Goal: Browse casually

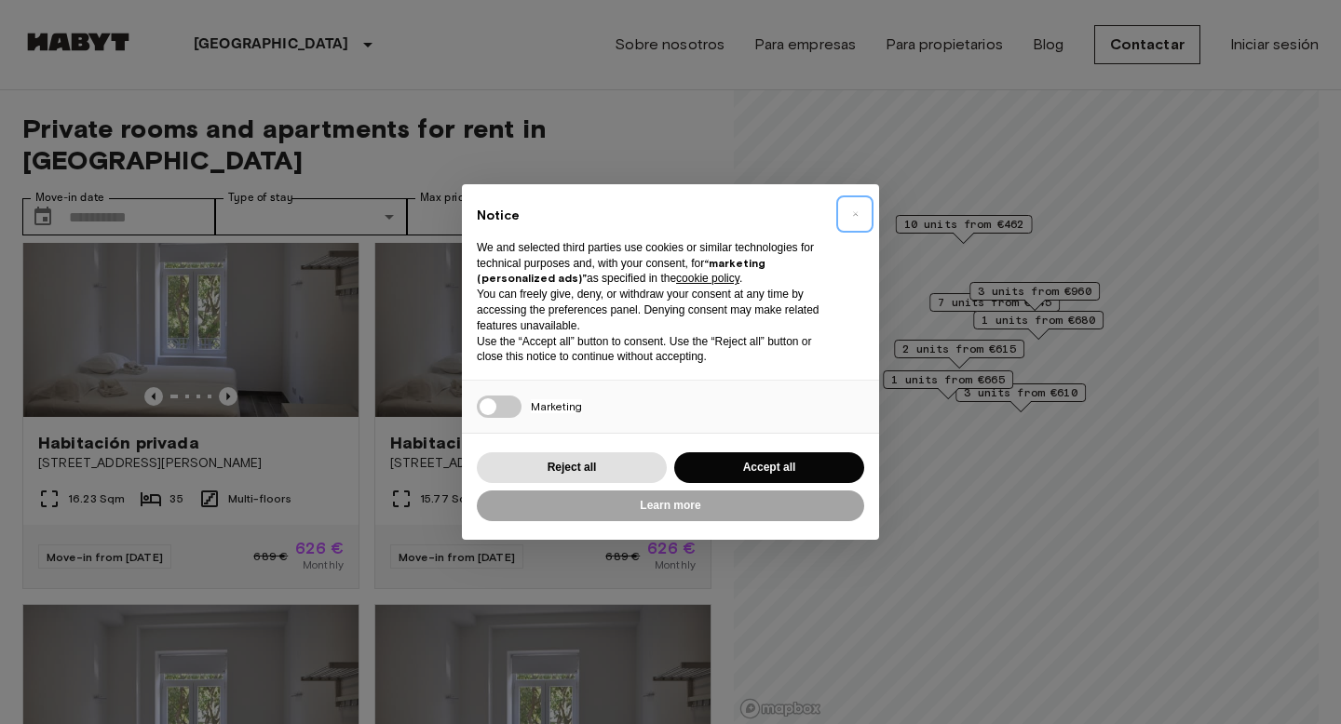
click at [857, 211] on span "×" at bounding box center [855, 214] width 7 height 22
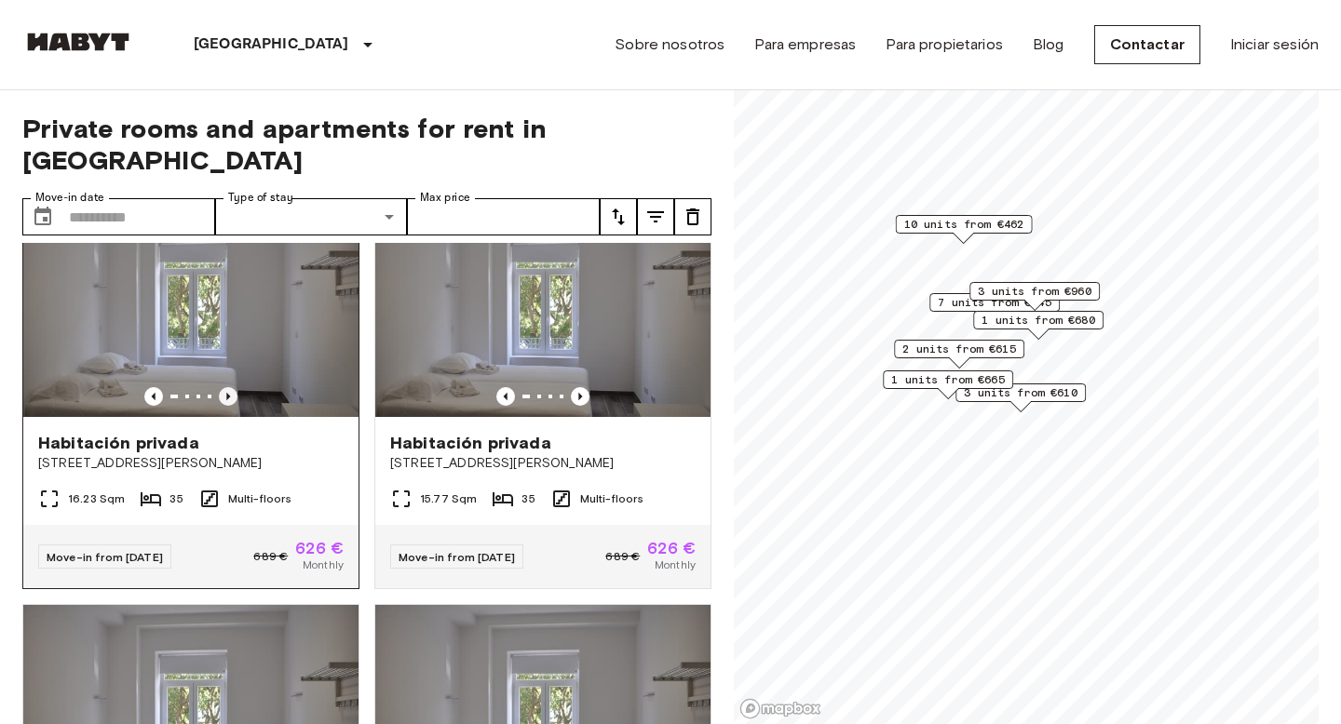
click at [232, 387] on icon "Previous image" at bounding box center [228, 396] width 19 height 19
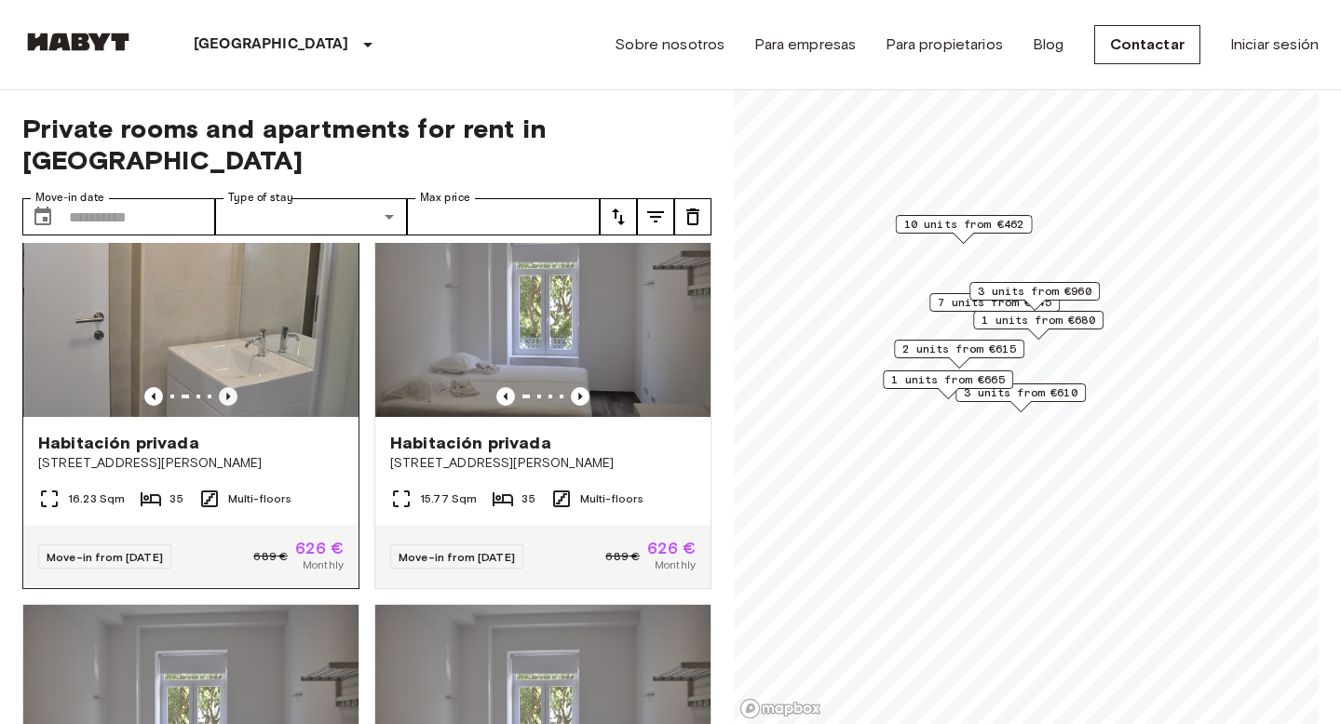
click at [232, 387] on icon "Previous image" at bounding box center [228, 396] width 19 height 19
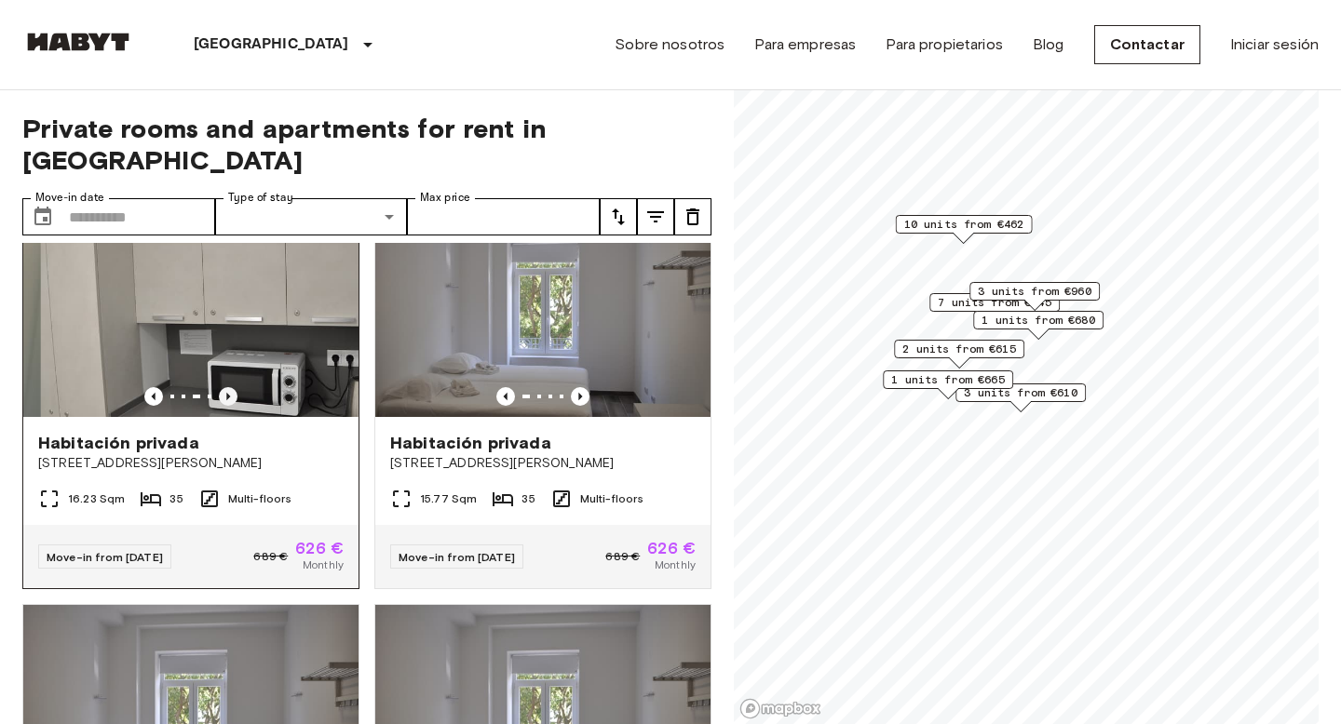
click at [232, 387] on icon "Previous image" at bounding box center [228, 396] width 19 height 19
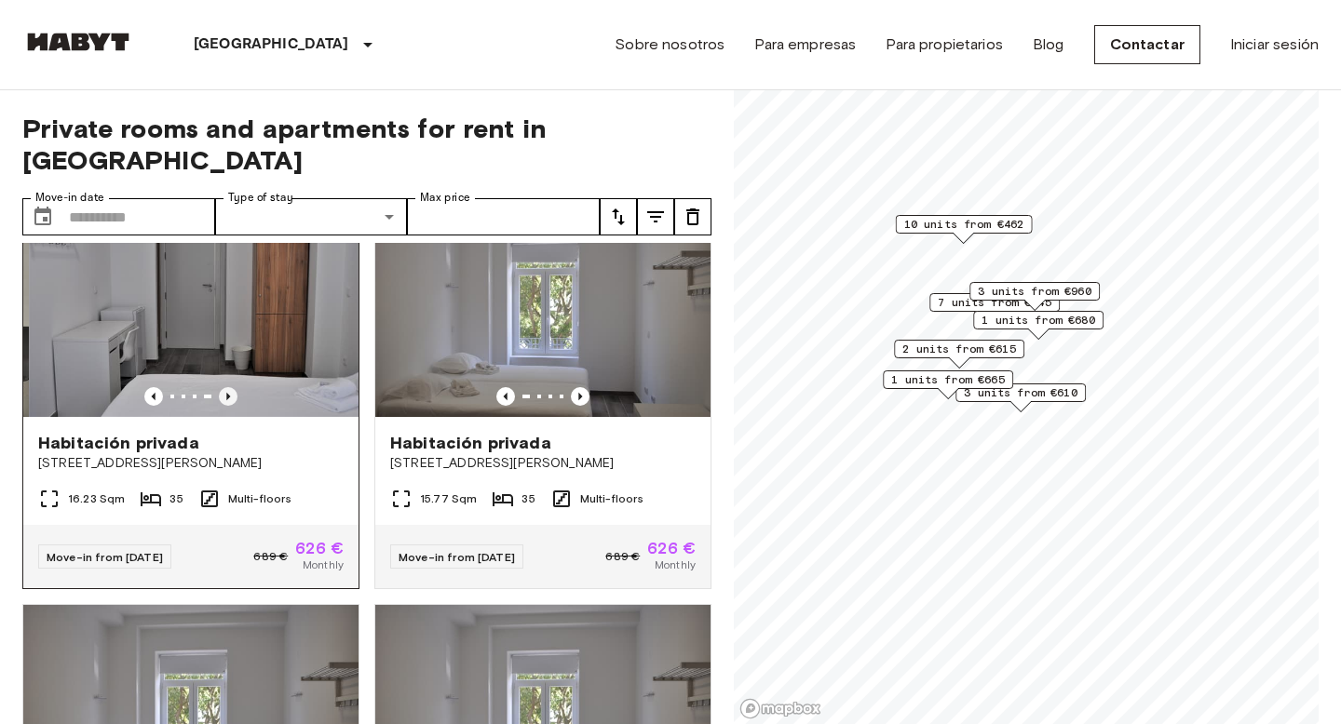
click at [232, 387] on icon "Previous image" at bounding box center [228, 396] width 19 height 19
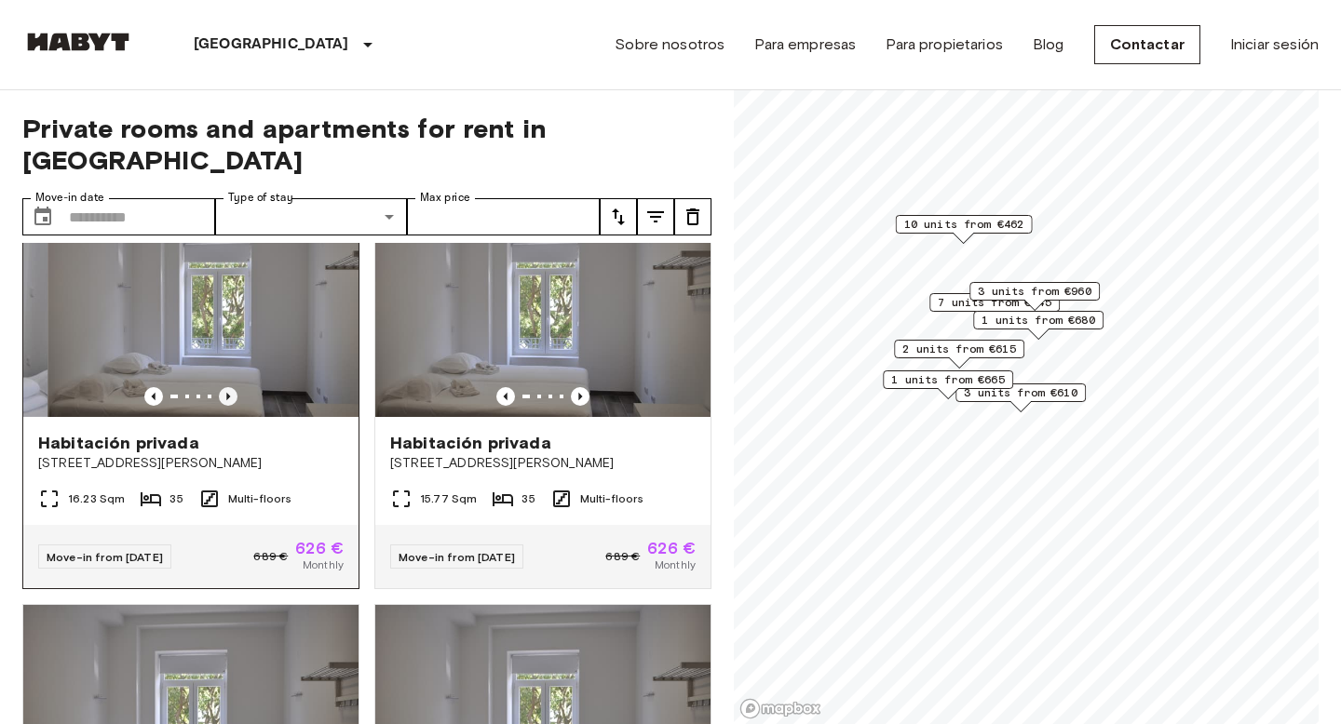
click at [232, 387] on icon "Previous image" at bounding box center [228, 396] width 19 height 19
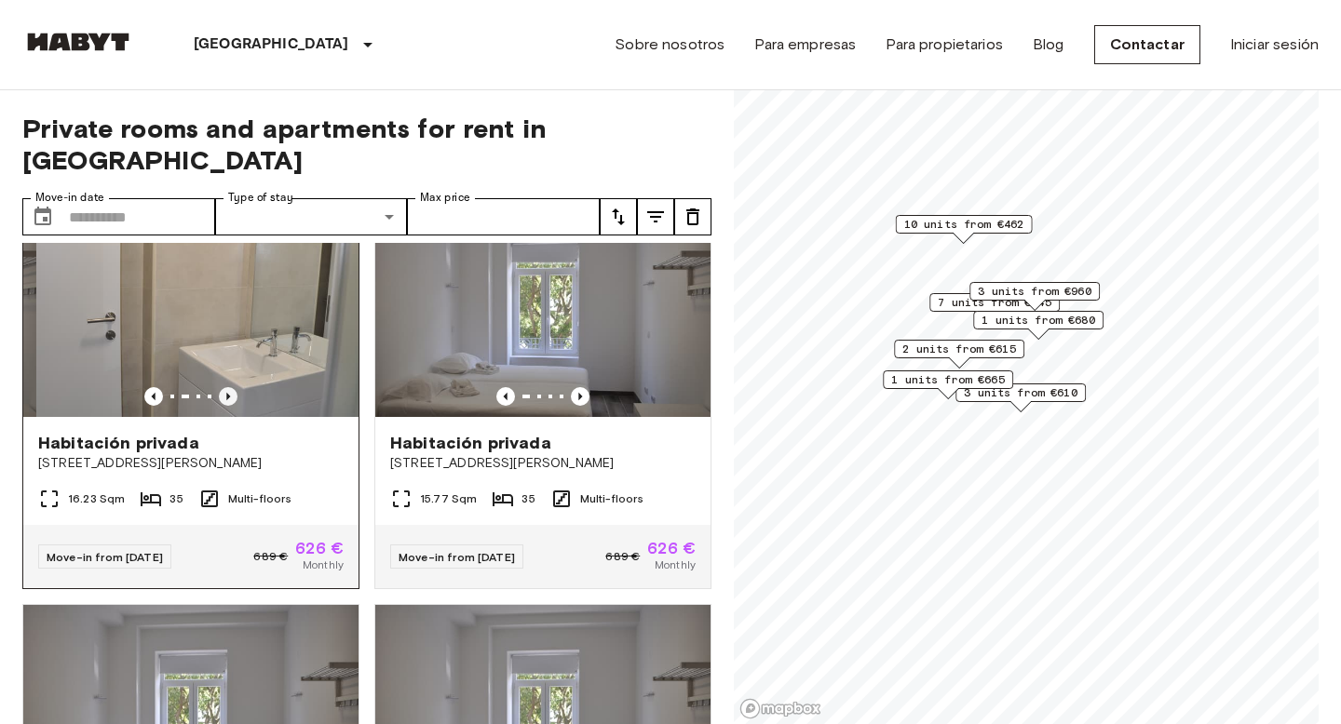
click at [232, 387] on icon "Previous image" at bounding box center [228, 396] width 19 height 19
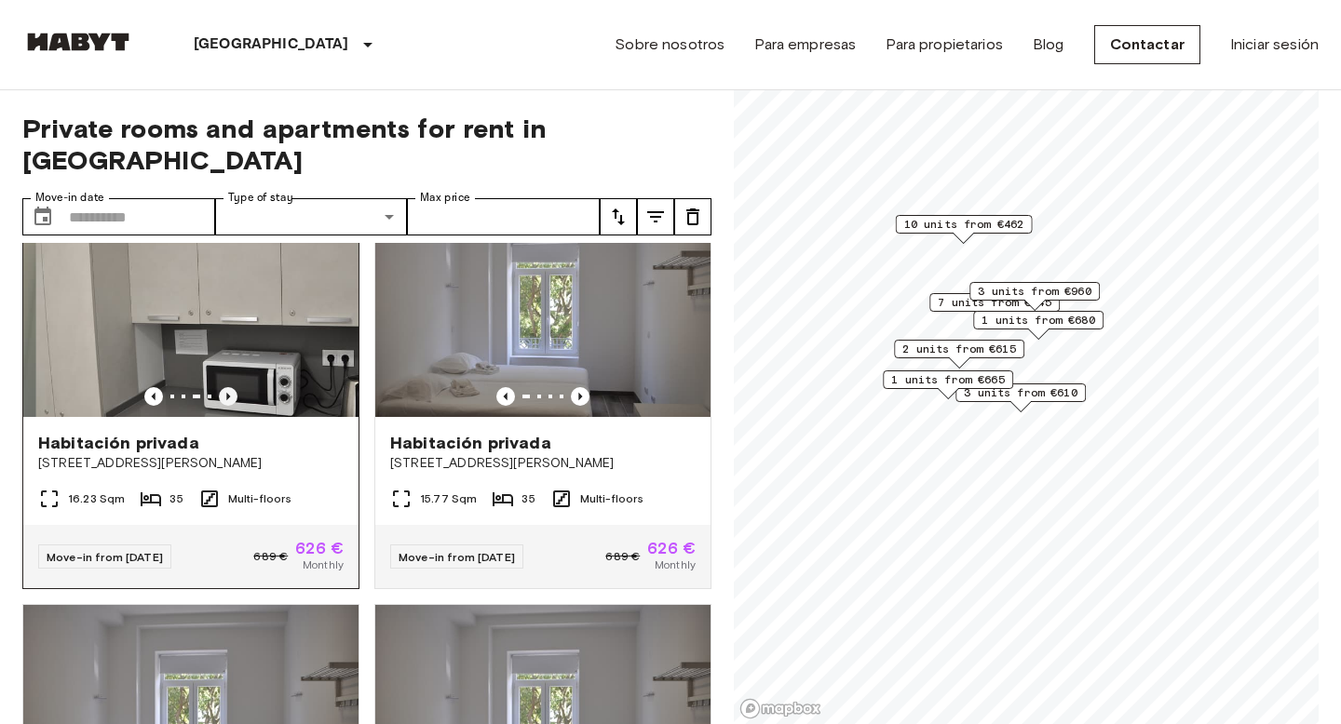
click at [232, 387] on icon "Previous image" at bounding box center [228, 396] width 19 height 19
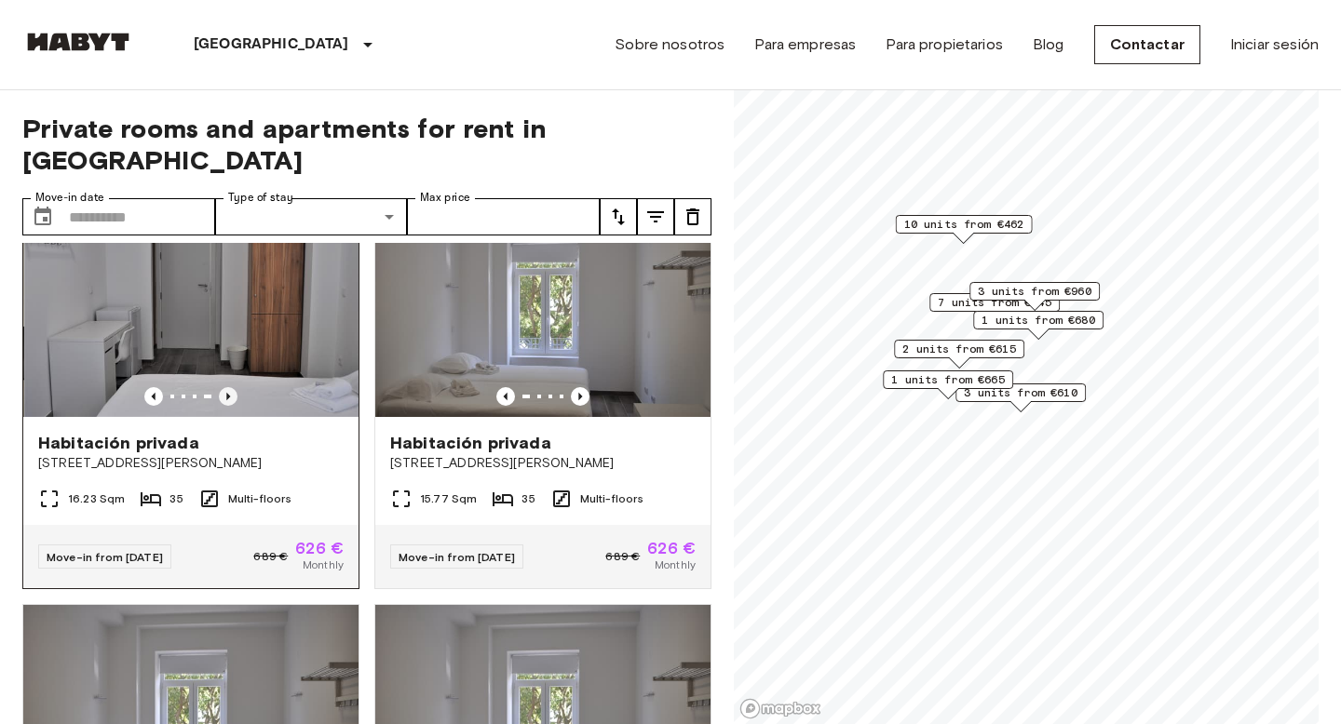
click at [232, 387] on icon "Previous image" at bounding box center [228, 396] width 19 height 19
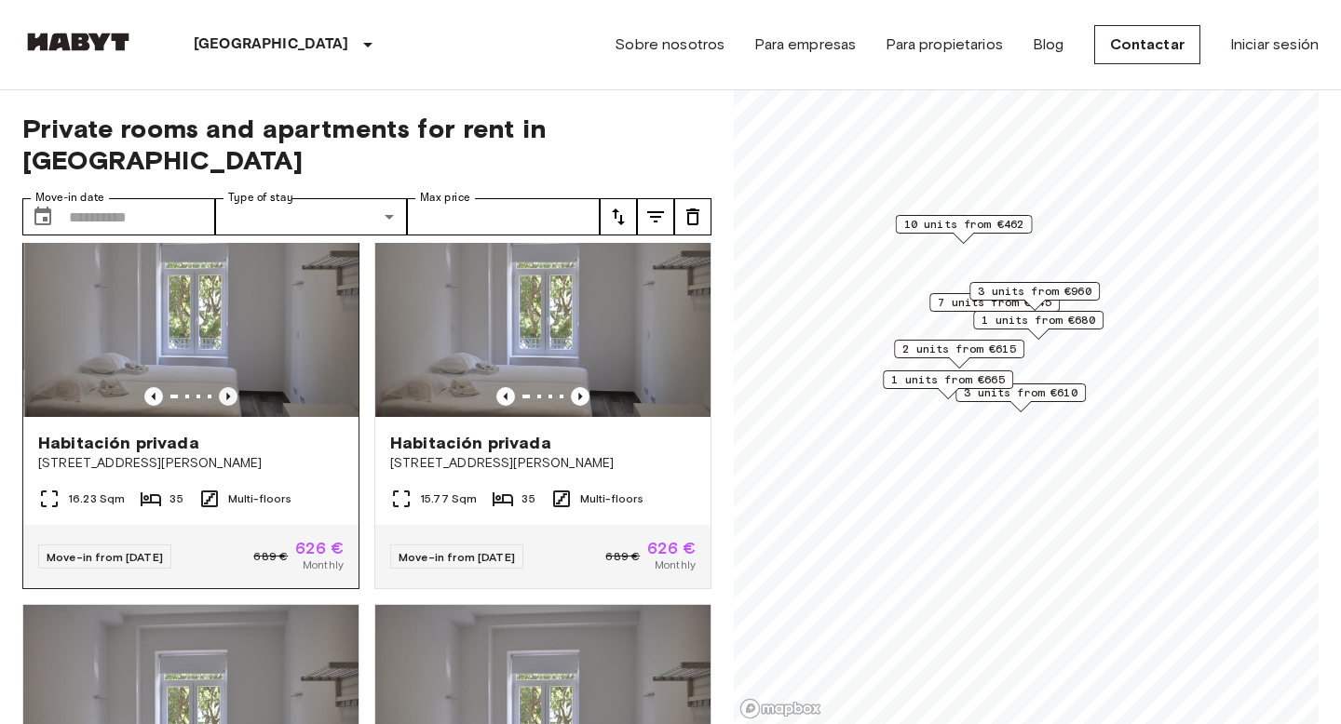
click at [232, 387] on icon "Previous image" at bounding box center [228, 396] width 19 height 19
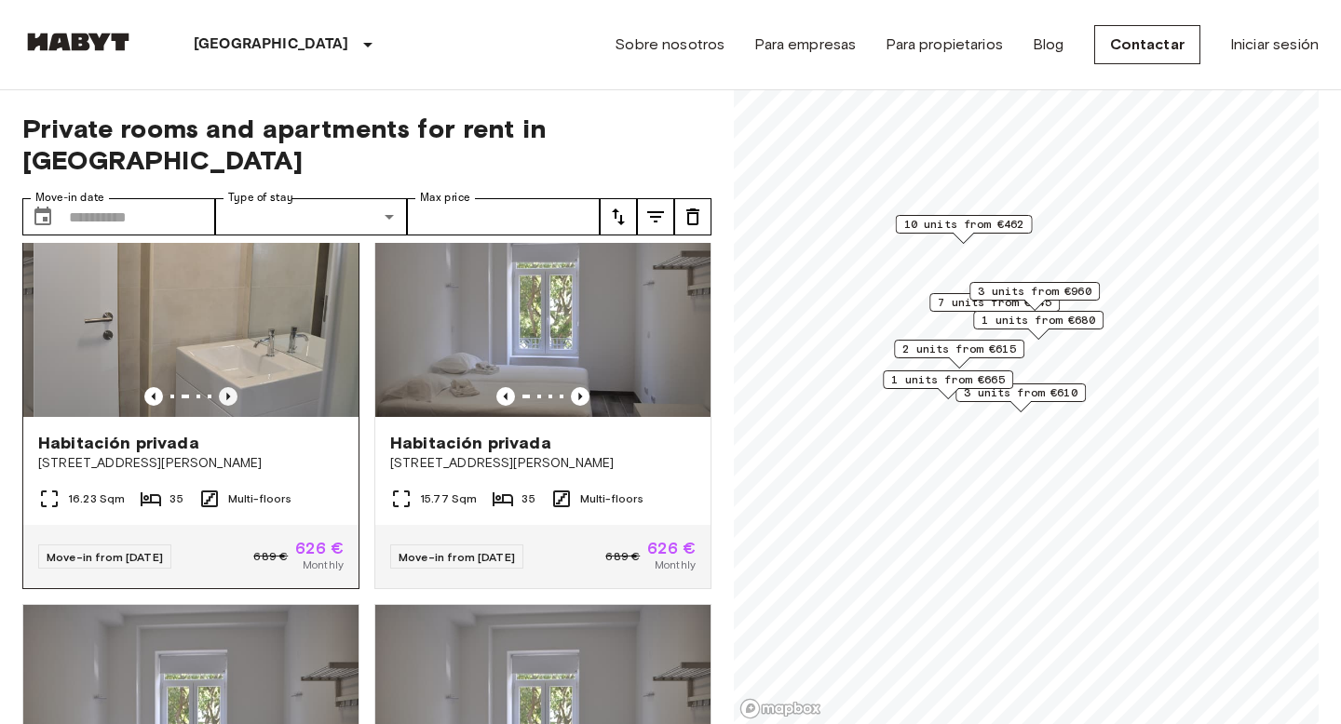
click at [232, 387] on icon "Previous image" at bounding box center [228, 396] width 19 height 19
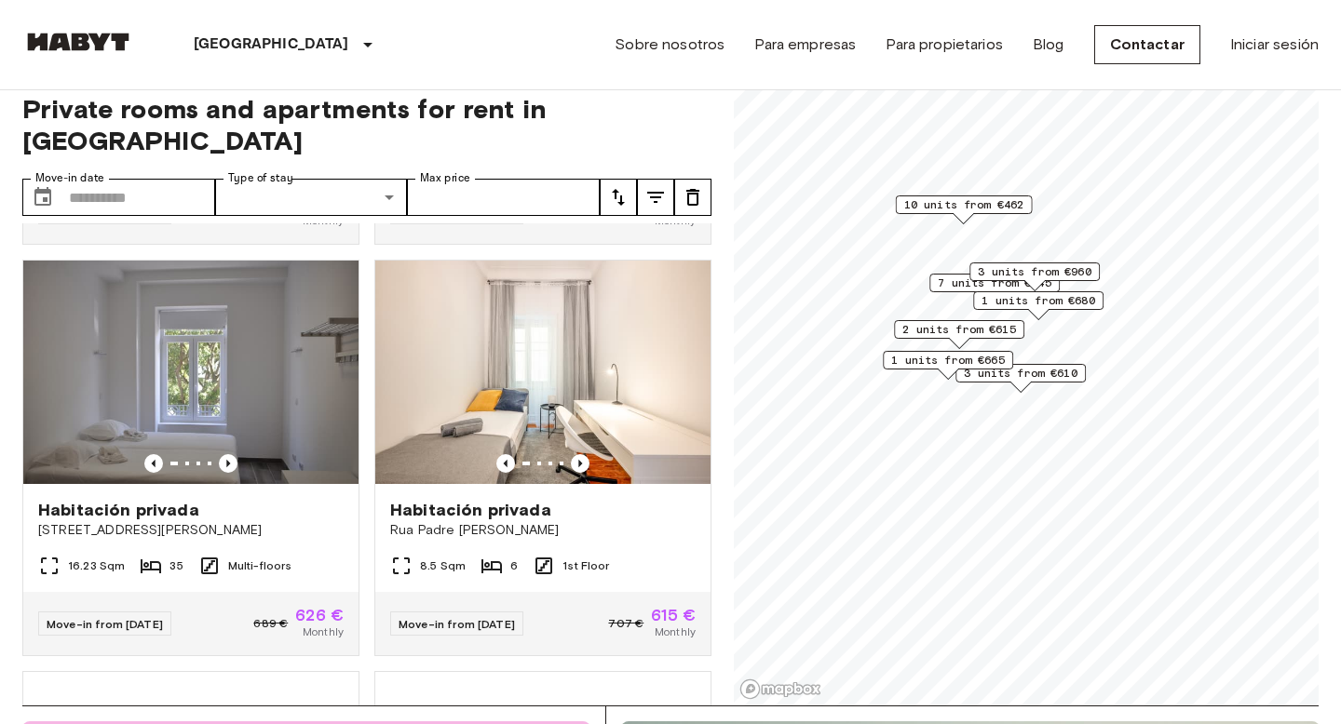
scroll to position [1264, 0]
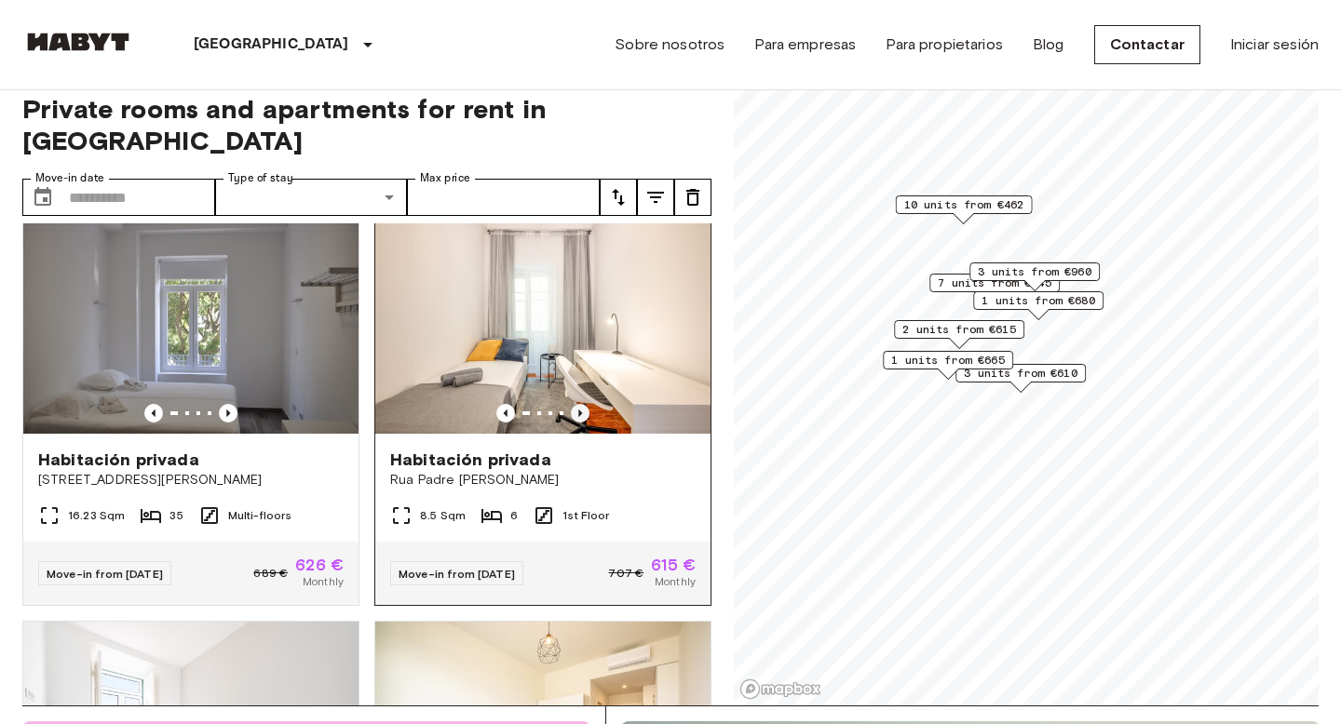
click at [580, 410] on icon "Previous image" at bounding box center [580, 413] width 4 height 7
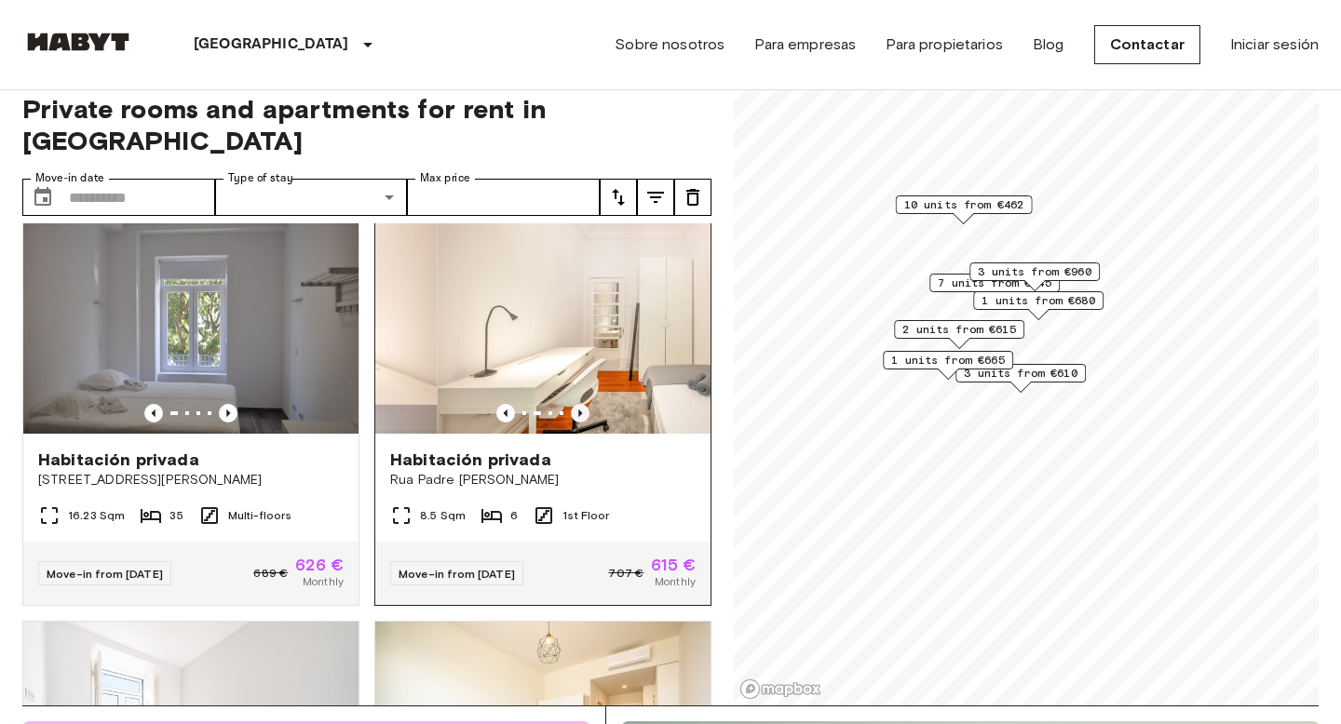
click at [580, 410] on icon "Previous image" at bounding box center [580, 413] width 4 height 7
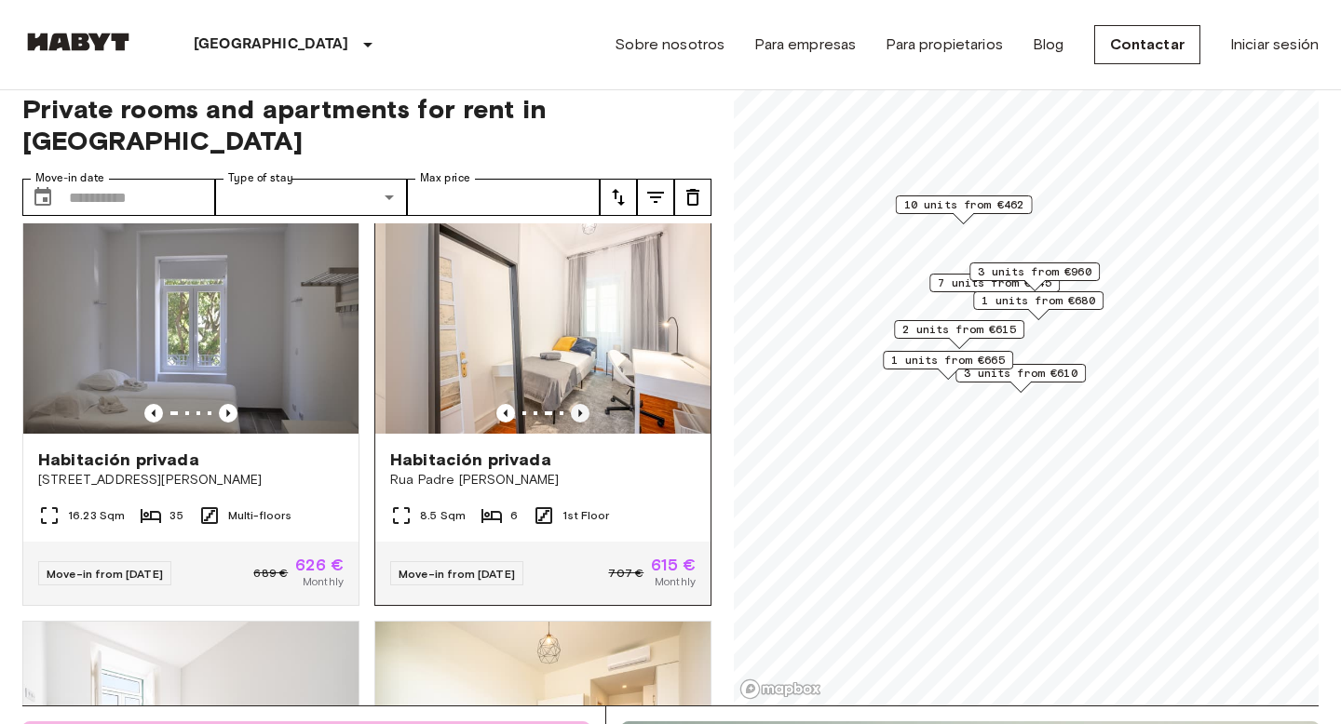
click at [580, 410] on icon "Previous image" at bounding box center [580, 413] width 4 height 7
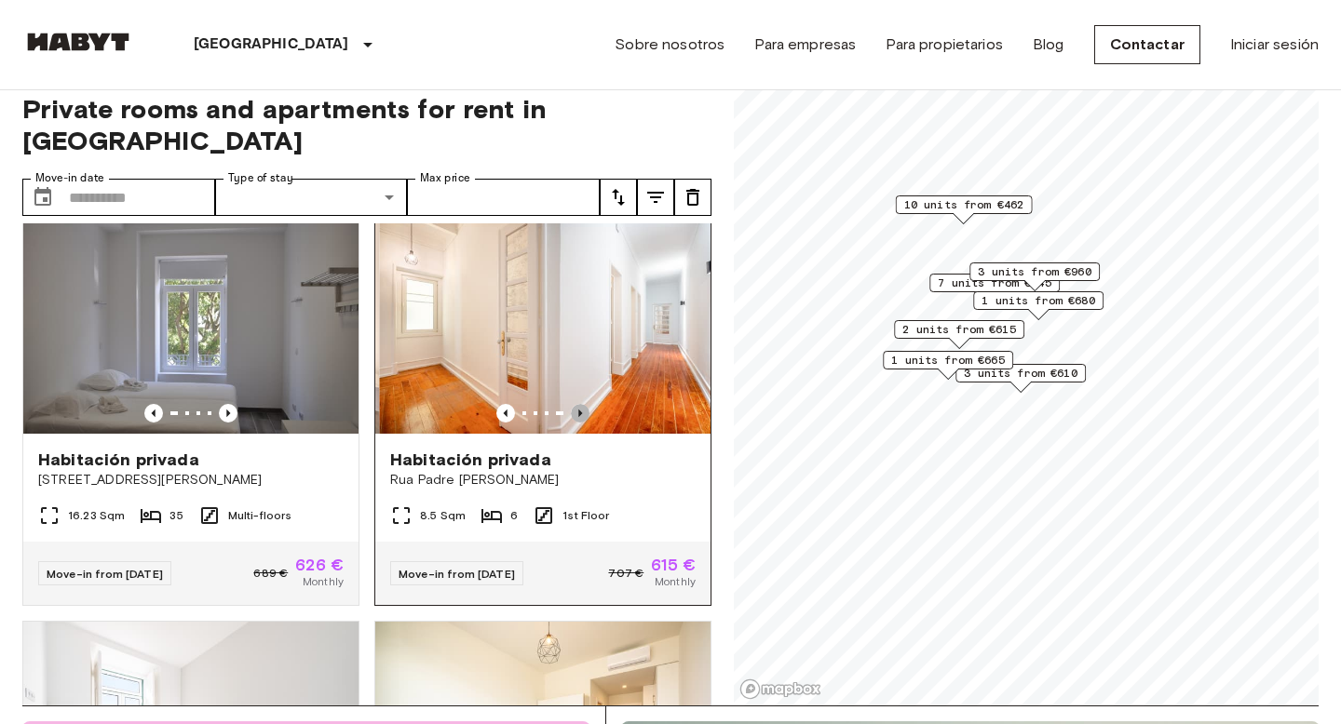
click at [580, 410] on icon "Previous image" at bounding box center [580, 413] width 4 height 7
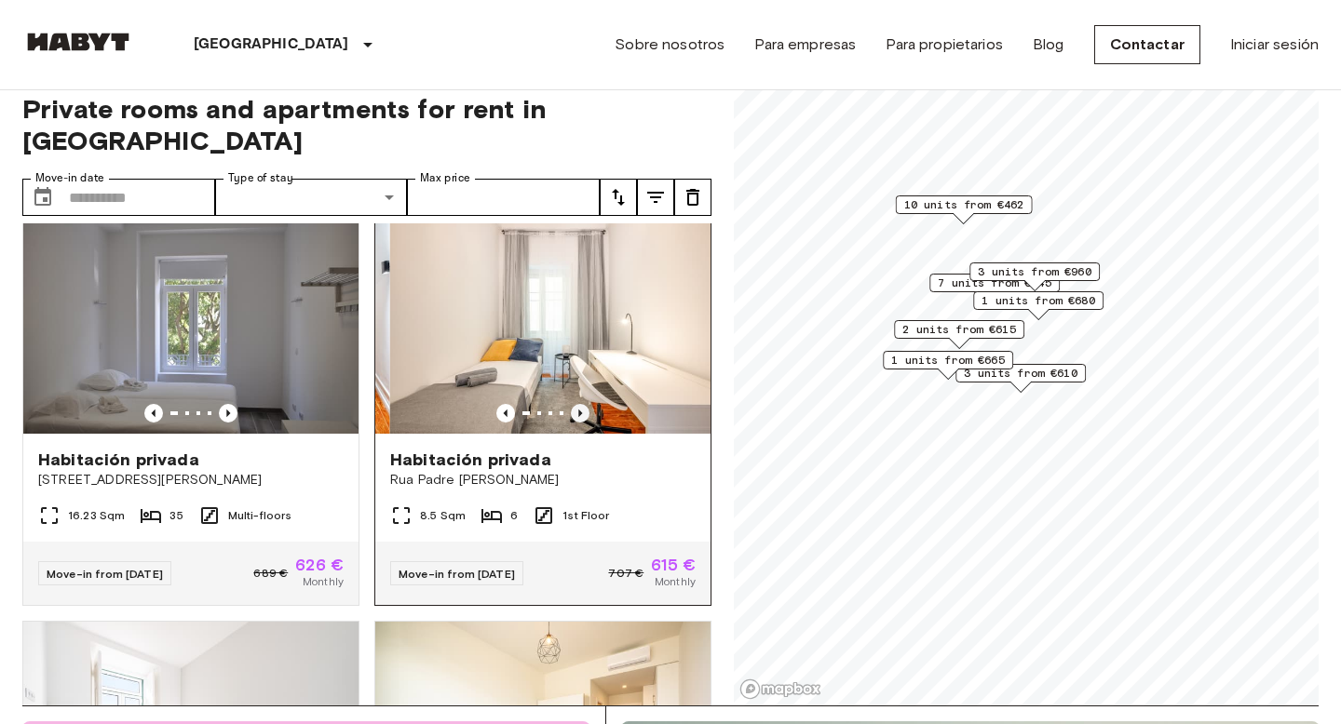
click at [580, 410] on icon "Previous image" at bounding box center [580, 413] width 4 height 7
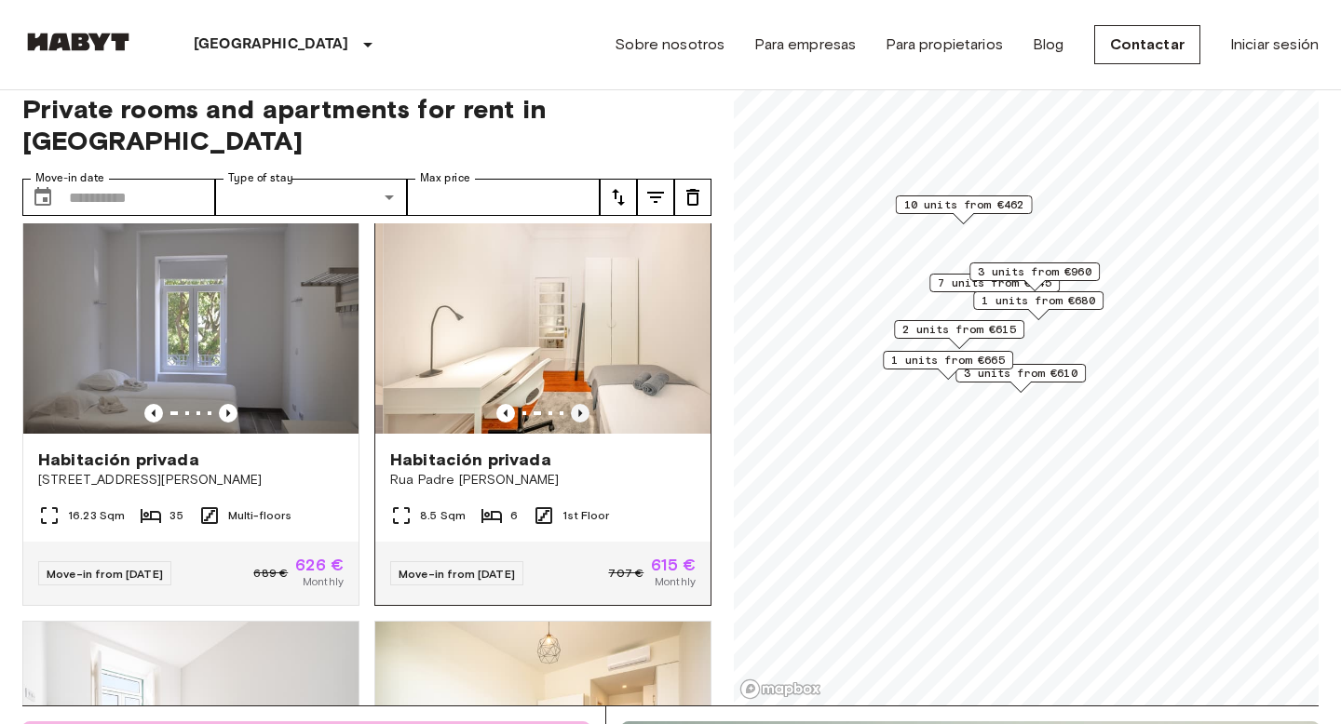
click at [580, 410] on icon "Previous image" at bounding box center [580, 413] width 4 height 7
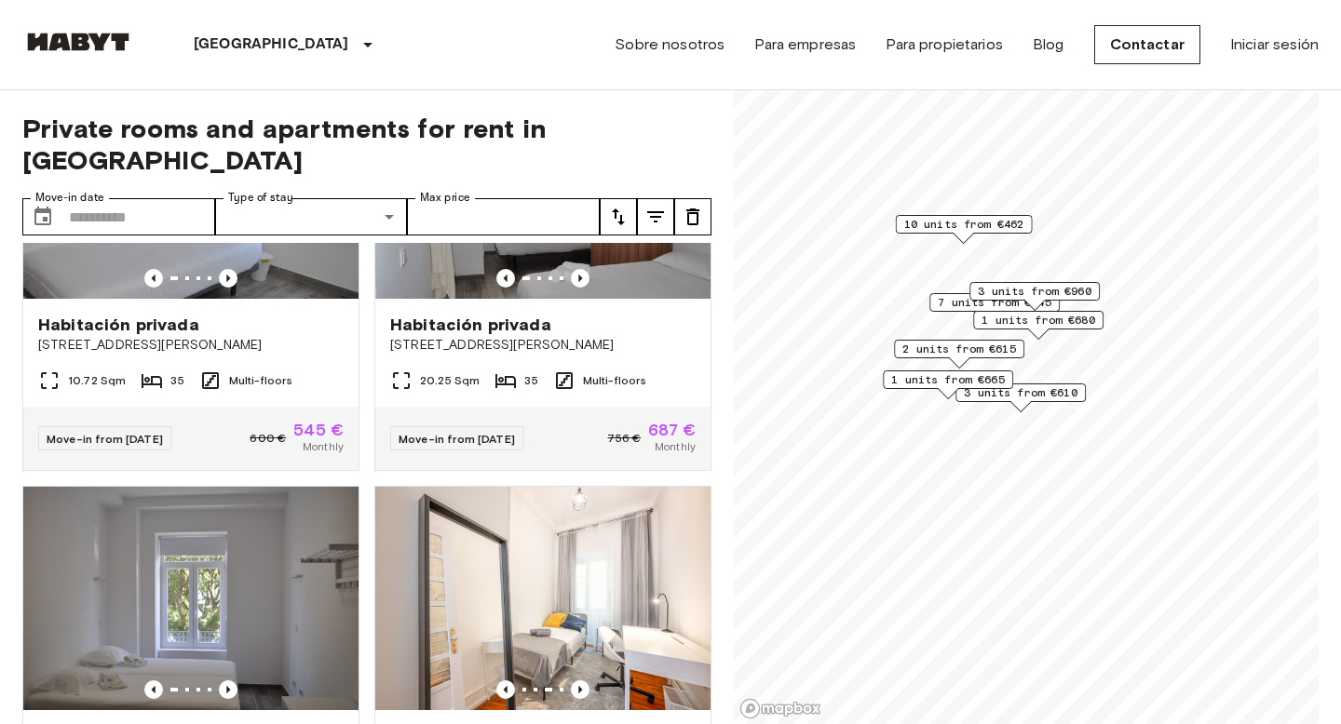
scroll to position [0, 0]
